Goal: Navigation & Orientation: Find specific page/section

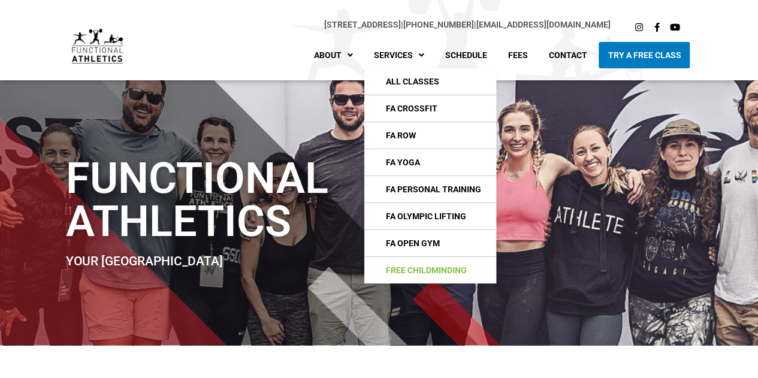
click at [452, 270] on link "Free Childminding" at bounding box center [430, 270] width 132 height 26
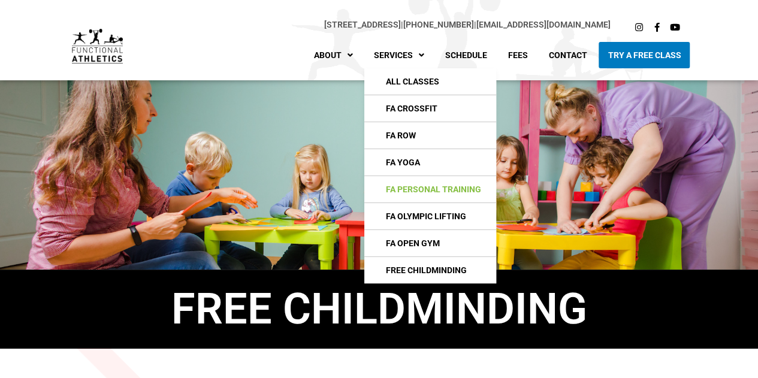
click at [422, 187] on link "FA Personal Training" at bounding box center [430, 189] width 132 height 26
click at [415, 105] on link "FA CrossFIt" at bounding box center [430, 108] width 132 height 26
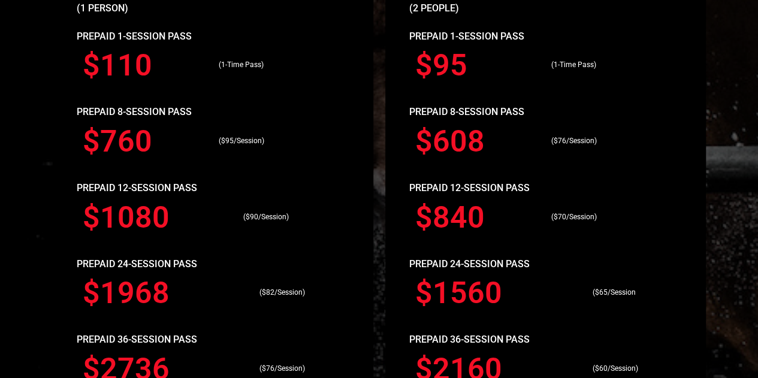
scroll to position [951, 0]
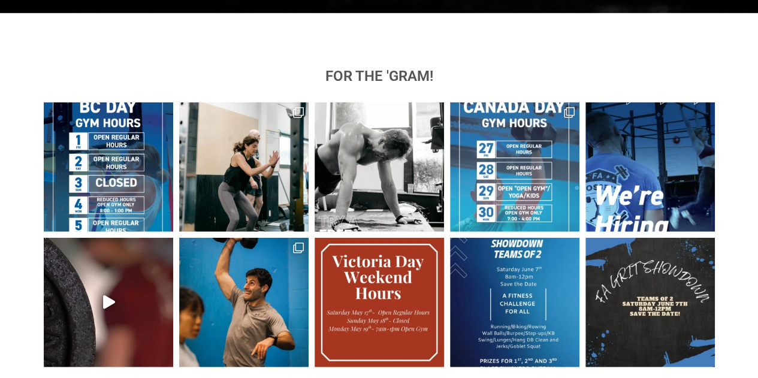
scroll to position [1498, 0]
